Goal: Task Accomplishment & Management: Use online tool/utility

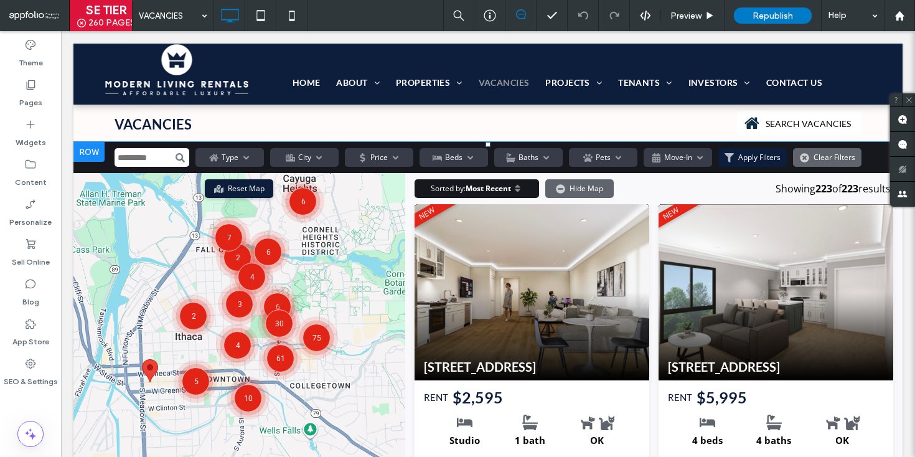
click at [513, 324] on span at bounding box center [487, 355] width 829 height 426
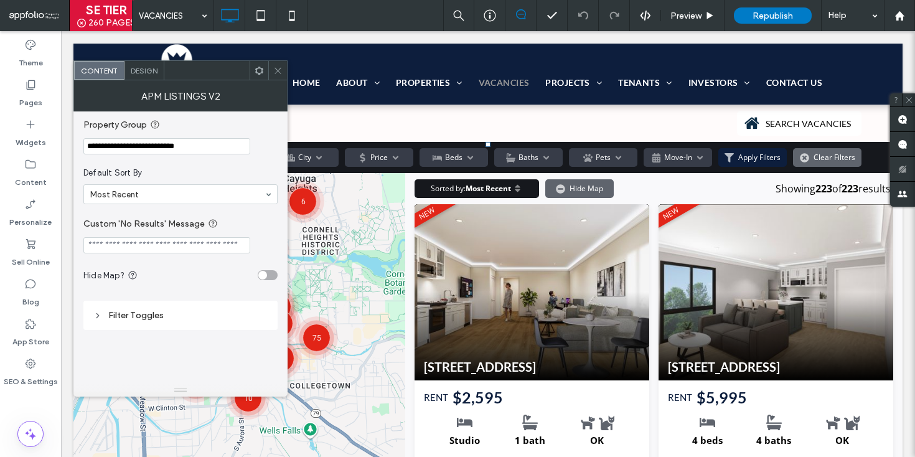
click at [285, 68] on div at bounding box center [277, 70] width 19 height 19
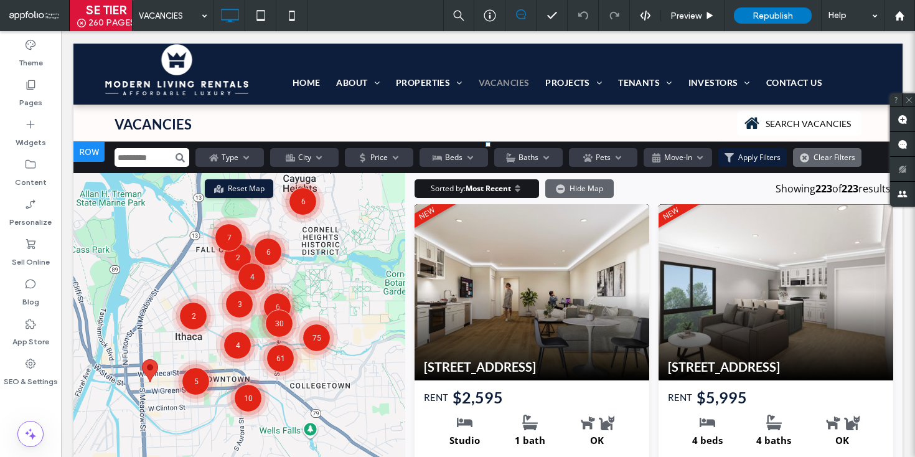
click at [396, 215] on span at bounding box center [487, 355] width 829 height 426
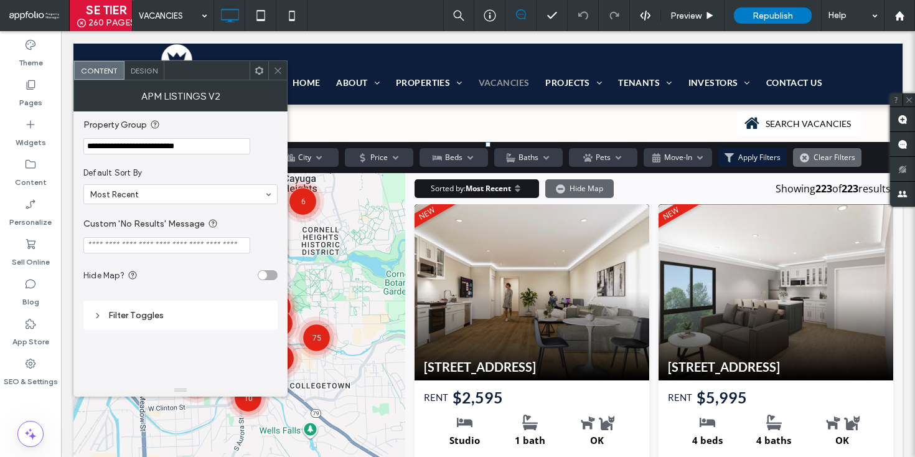
click at [150, 80] on div "APM Listings v2" at bounding box center [180, 95] width 214 height 31
click at [149, 73] on span "Design" at bounding box center [144, 70] width 27 height 9
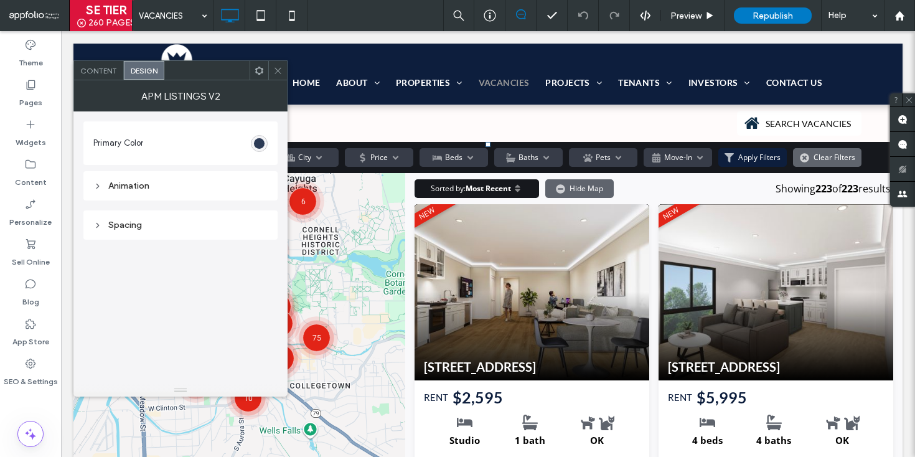
click at [261, 140] on div "#0d1e3d" at bounding box center [259, 143] width 11 height 11
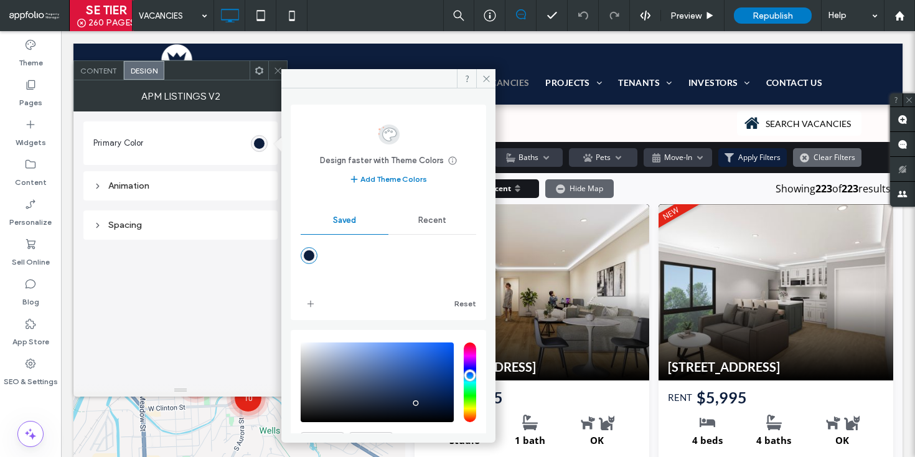
click at [424, 222] on span "Recent" at bounding box center [432, 220] width 28 height 10
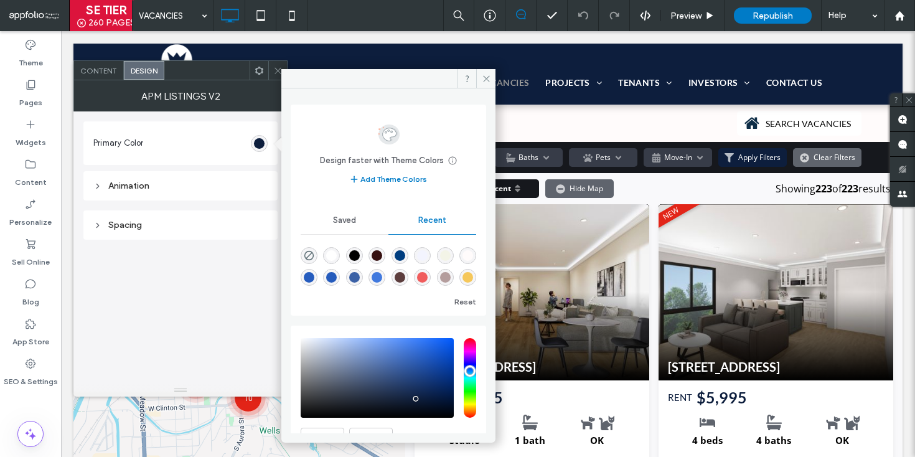
click at [451, 253] on div "rgba(243, 244, 231, 1)" at bounding box center [445, 255] width 11 height 11
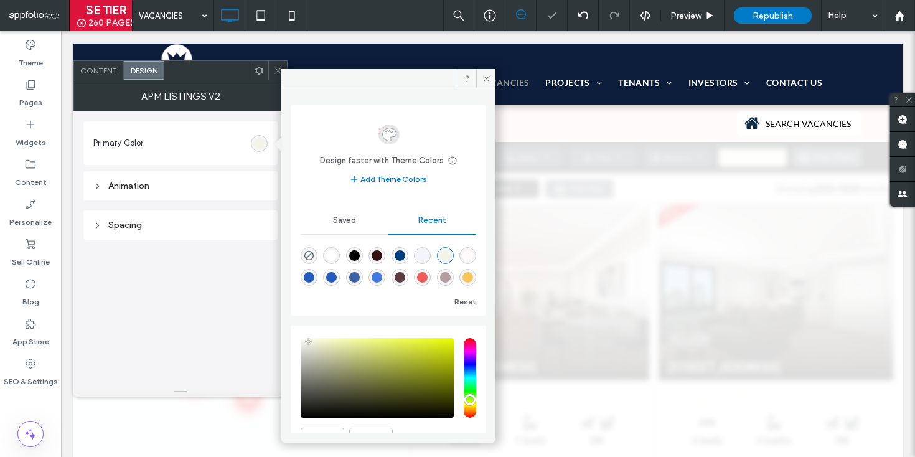
scroll to position [129, 0]
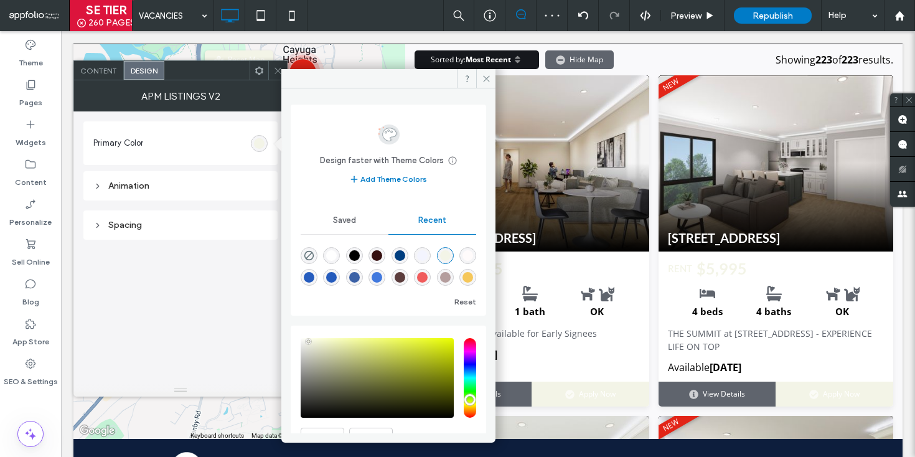
click at [344, 225] on span "Saved" at bounding box center [344, 220] width 23 height 10
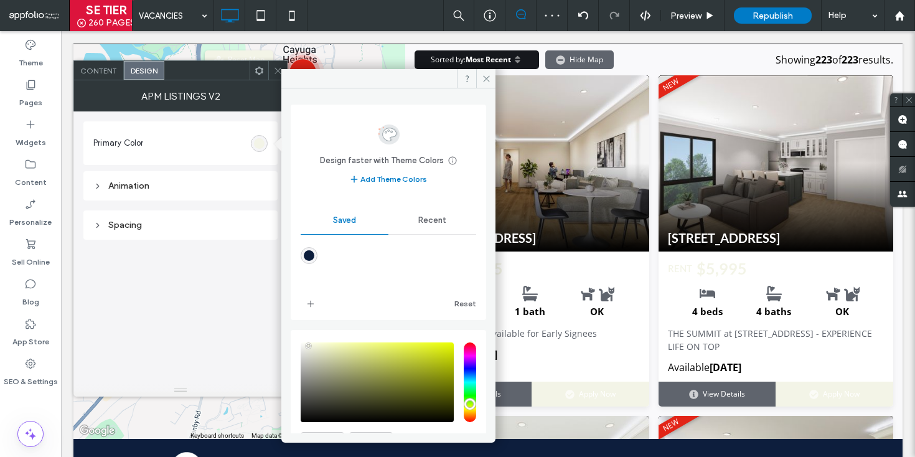
click at [310, 248] on div "rgba(13,30,61,1)" at bounding box center [309, 255] width 17 height 17
type input "*******"
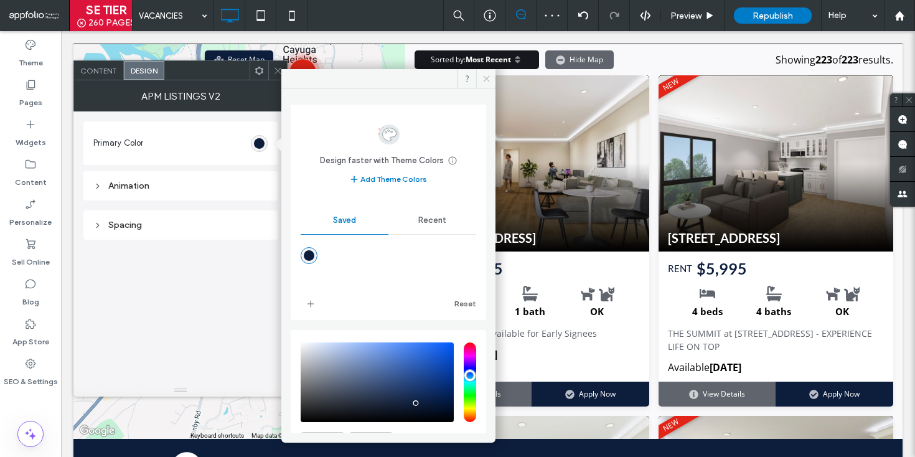
click at [484, 79] on icon at bounding box center [486, 78] width 9 height 9
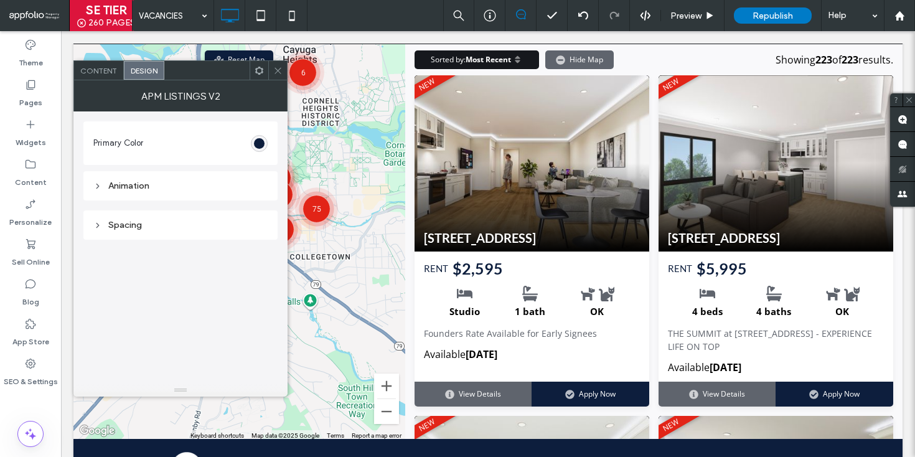
click at [274, 67] on icon at bounding box center [277, 70] width 9 height 9
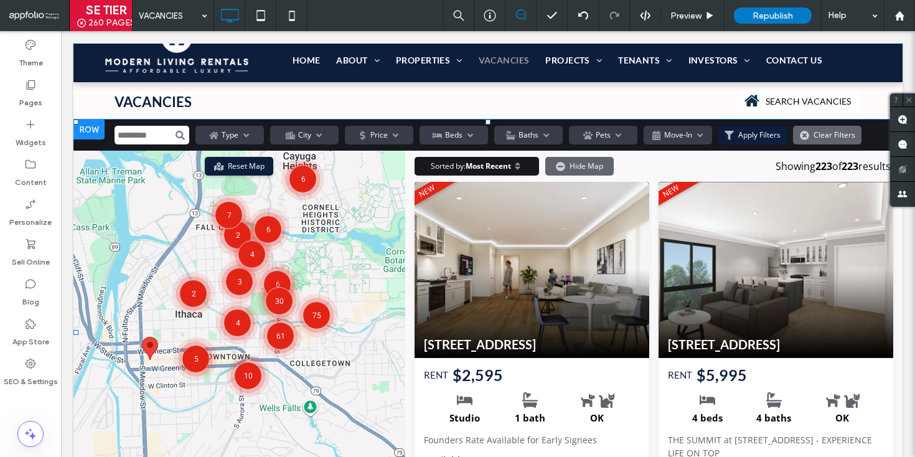
scroll to position [0, 0]
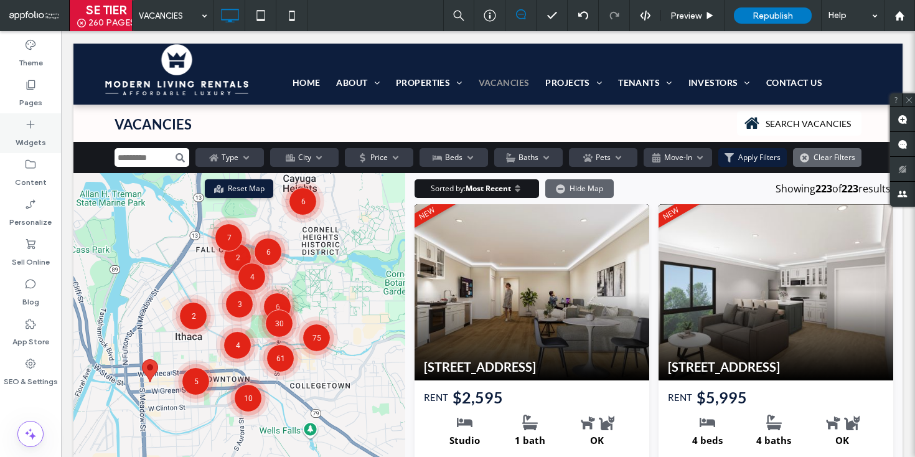
click at [39, 119] on div "Widgets" at bounding box center [30, 133] width 61 height 40
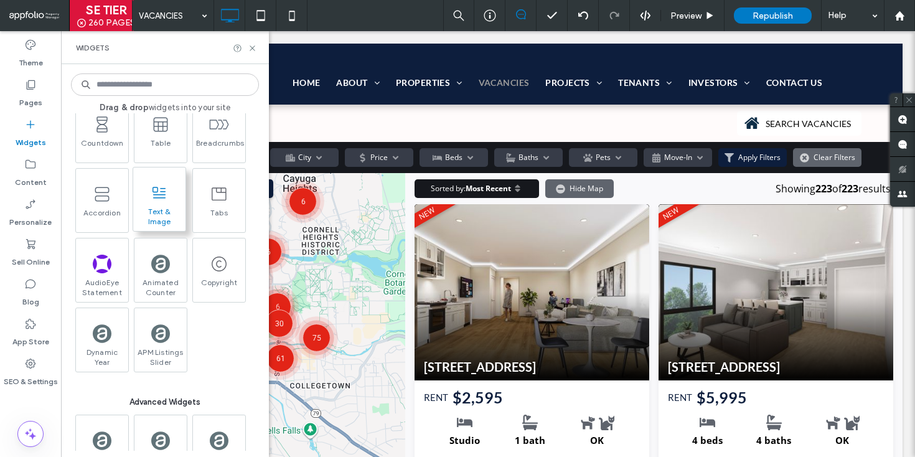
scroll to position [722, 0]
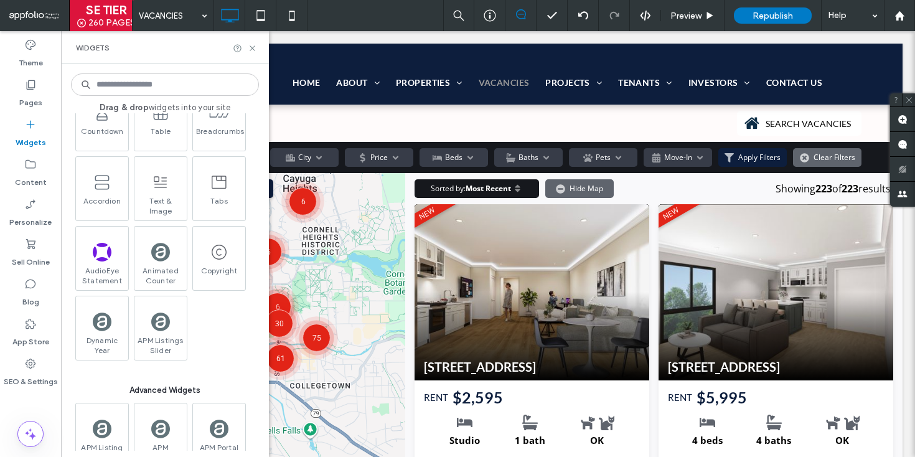
click at [172, 85] on input at bounding box center [165, 84] width 188 height 22
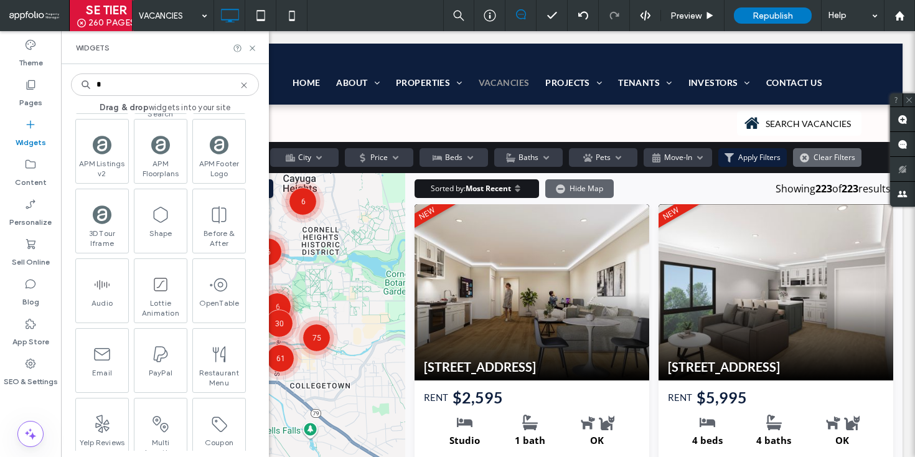
type input "*"
click at [246, 41] on div "Widgets" at bounding box center [165, 47] width 208 height 33
drag, startPoint x: 256, startPoint y: 47, endPoint x: 195, endPoint y: 17, distance: 67.9
click at [256, 47] on icon at bounding box center [252, 48] width 9 height 9
